Goal: Find specific page/section: Find specific page/section

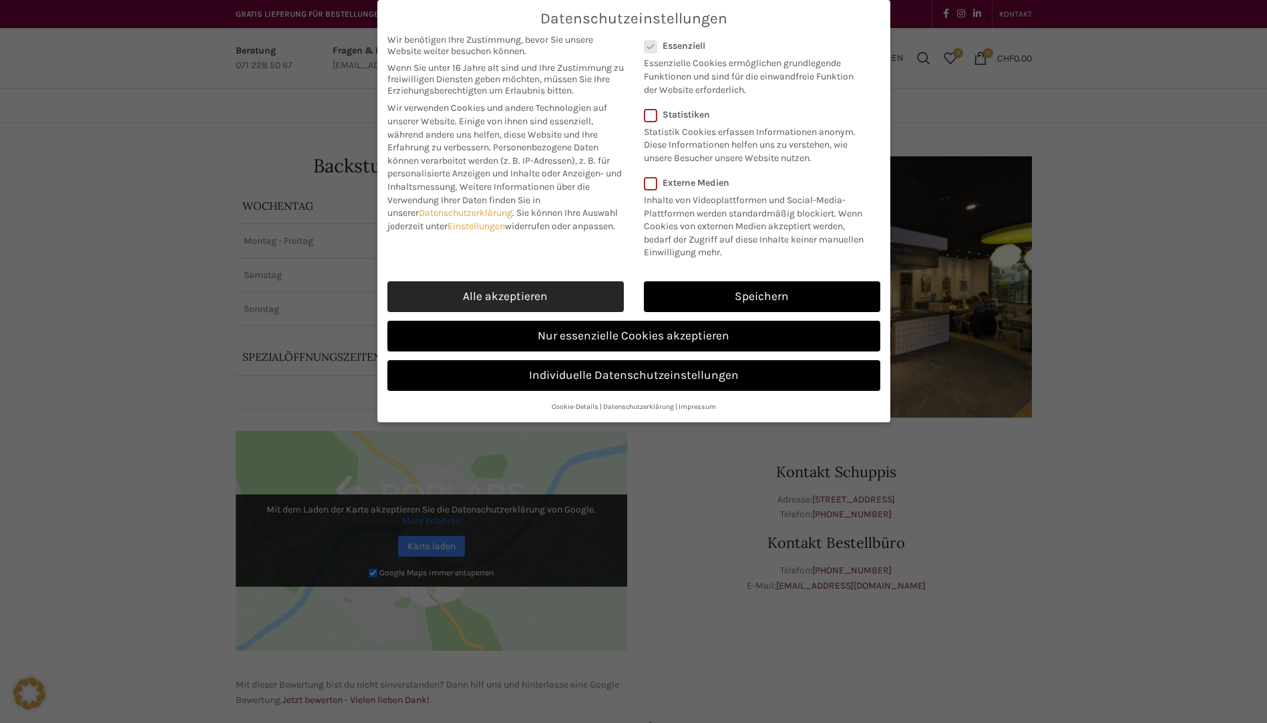
click at [542, 300] on link "Alle akzeptieren" at bounding box center [505, 296] width 236 height 31
checkbox input "true"
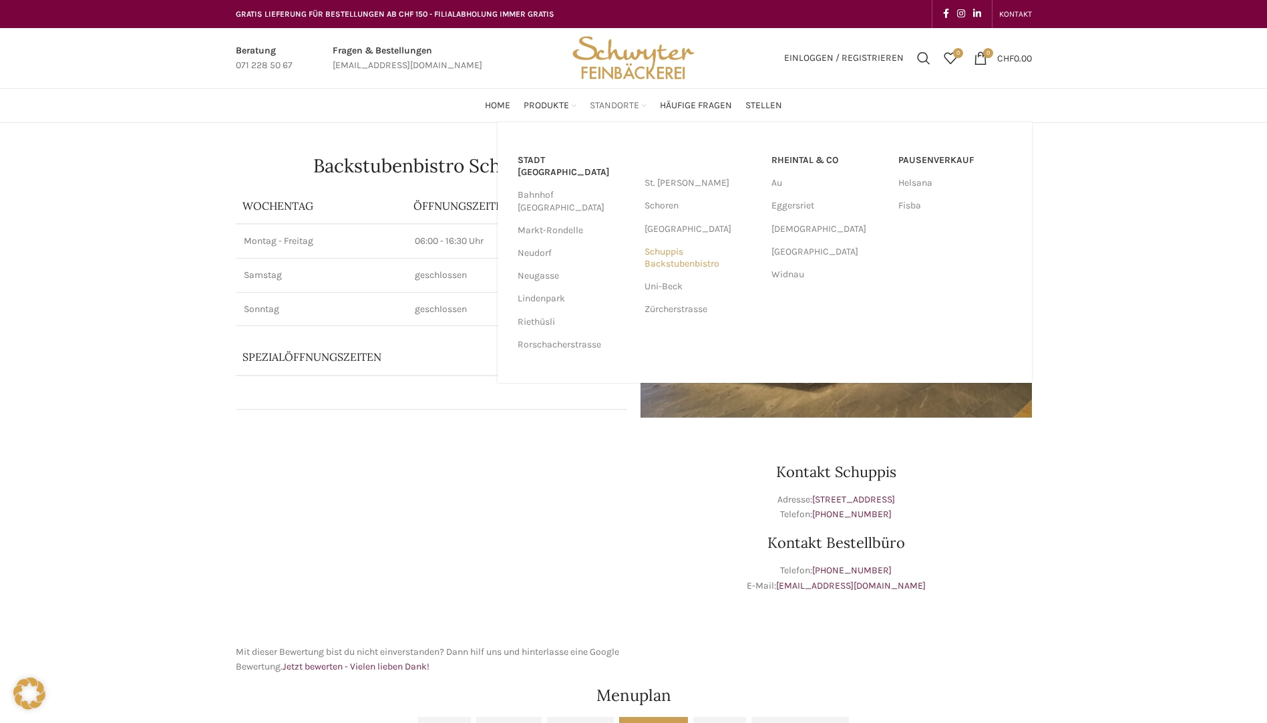
click at [676, 263] on link "Schuppis Backstubenbistro" at bounding box center [702, 258] width 114 height 35
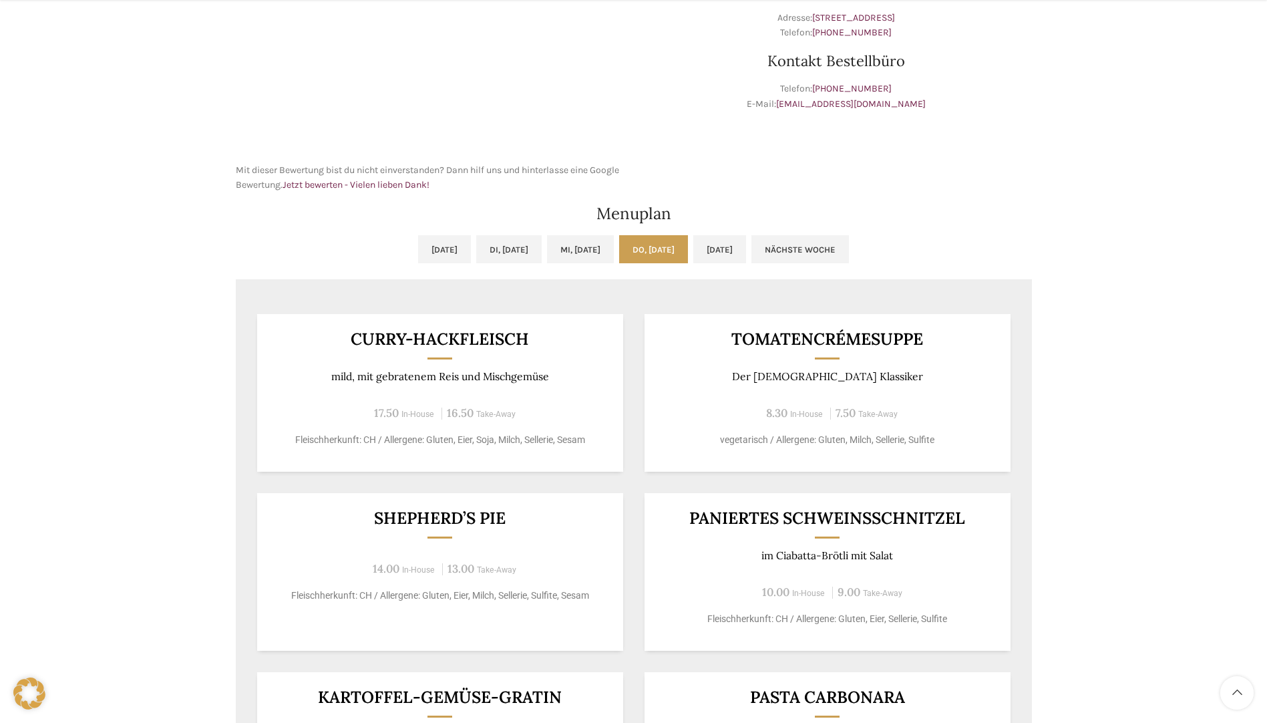
scroll to position [534, 0]
